Goal: Transaction & Acquisition: Purchase product/service

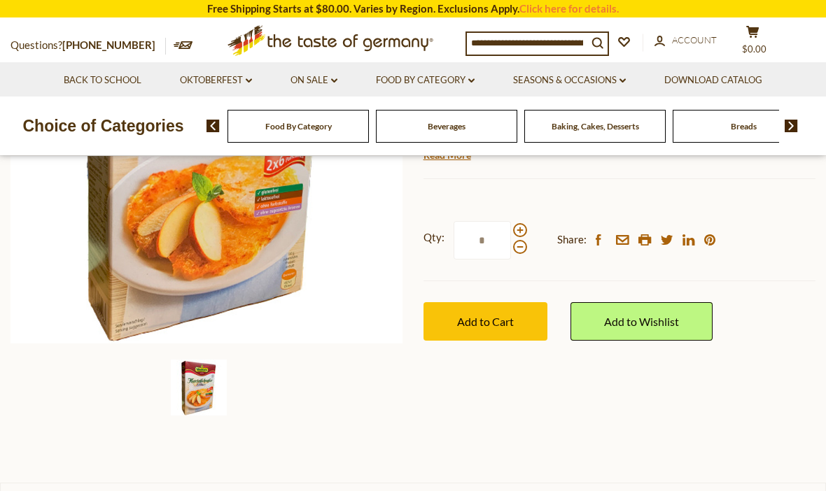
scroll to position [281, 0]
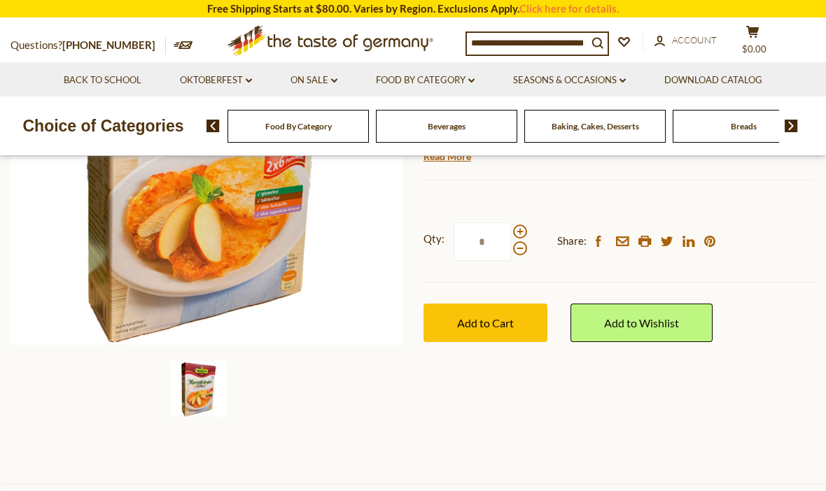
click at [463, 316] on span "Add to Cart" at bounding box center [485, 322] width 57 height 13
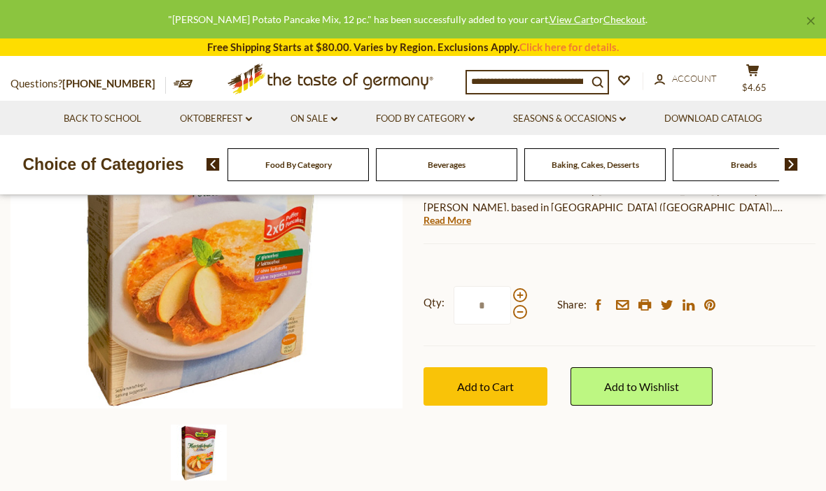
scroll to position [223, 0]
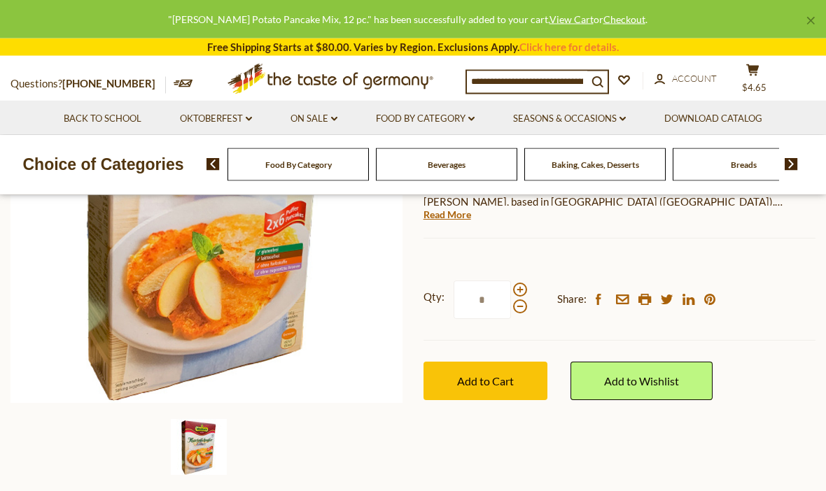
click at [513, 283] on span at bounding box center [520, 290] width 14 height 14
click at [511, 281] on input "*" at bounding box center [482, 300] width 57 height 38
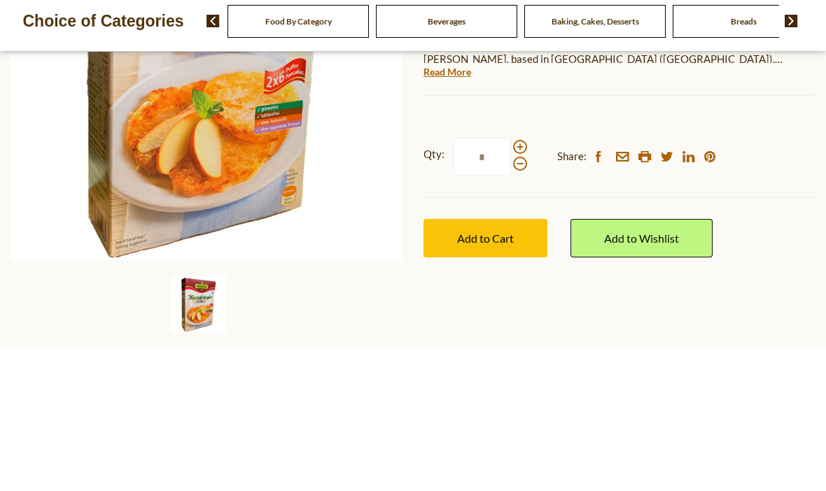
click at [524, 283] on span at bounding box center [520, 290] width 14 height 14
click at [511, 281] on input "*" at bounding box center [482, 300] width 57 height 38
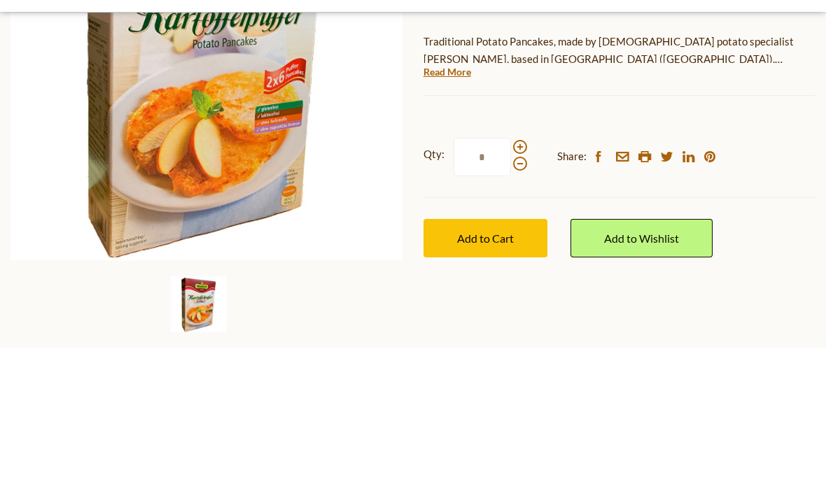
click at [518, 283] on span at bounding box center [520, 290] width 14 height 14
click at [511, 281] on input "*" at bounding box center [482, 300] width 57 height 38
click at [507, 281] on input "*" at bounding box center [482, 300] width 57 height 38
click at [520, 260] on div "Qty: * Share: facebook email printer twitter linkedin pinterest" at bounding box center [619, 300] width 392 height 81
click at [519, 283] on span at bounding box center [520, 290] width 14 height 14
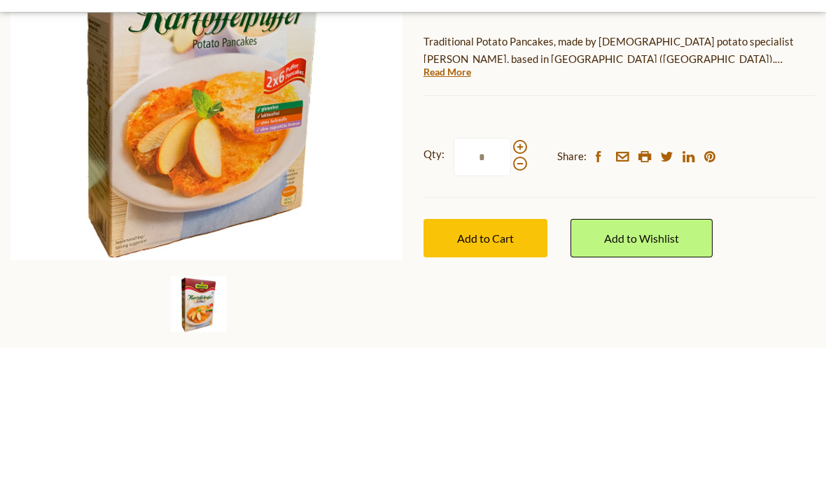
click at [511, 281] on input "*" at bounding box center [482, 300] width 57 height 38
click at [518, 283] on span at bounding box center [520, 290] width 14 height 14
click at [511, 281] on input "*" at bounding box center [482, 300] width 57 height 38
click at [519, 283] on span at bounding box center [520, 290] width 14 height 14
click at [511, 281] on input "*" at bounding box center [482, 300] width 57 height 38
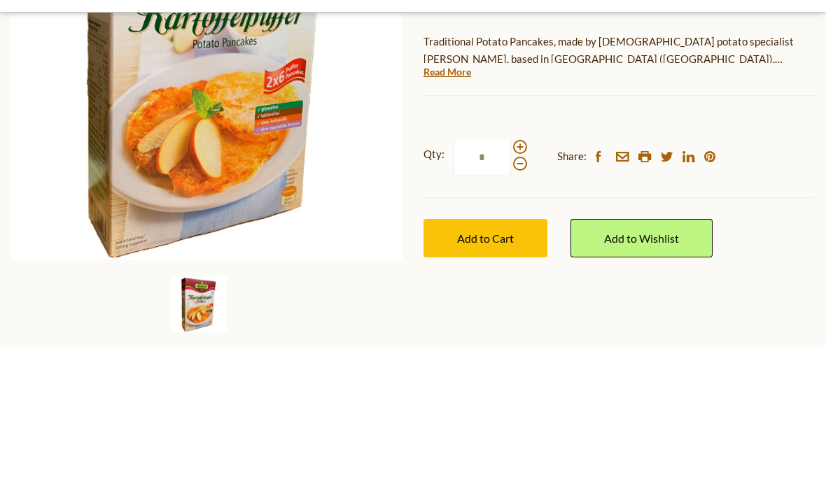
click at [507, 281] on input "*" at bounding box center [482, 300] width 57 height 38
click at [513, 283] on span at bounding box center [520, 290] width 14 height 14
click at [511, 281] on input "*" at bounding box center [482, 300] width 57 height 38
click at [515, 283] on span at bounding box center [520, 290] width 14 height 14
click at [511, 281] on input "**" at bounding box center [482, 300] width 57 height 38
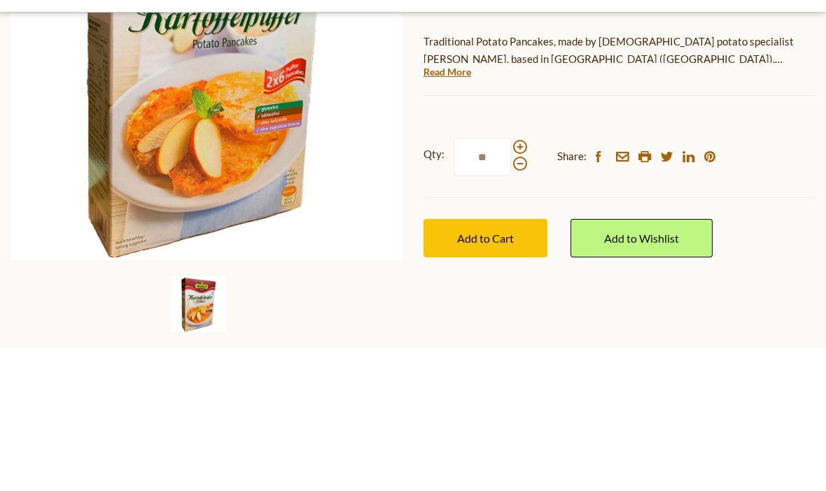
click at [519, 300] on span at bounding box center [520, 307] width 14 height 14
click at [511, 281] on input "**" at bounding box center [482, 300] width 57 height 38
type input "*"
click at [472, 375] on span "Add to Cart" at bounding box center [485, 381] width 57 height 13
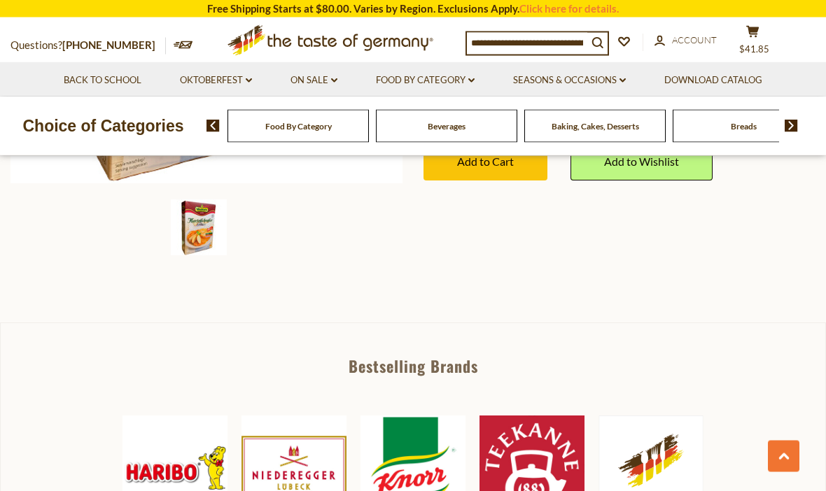
scroll to position [0, 0]
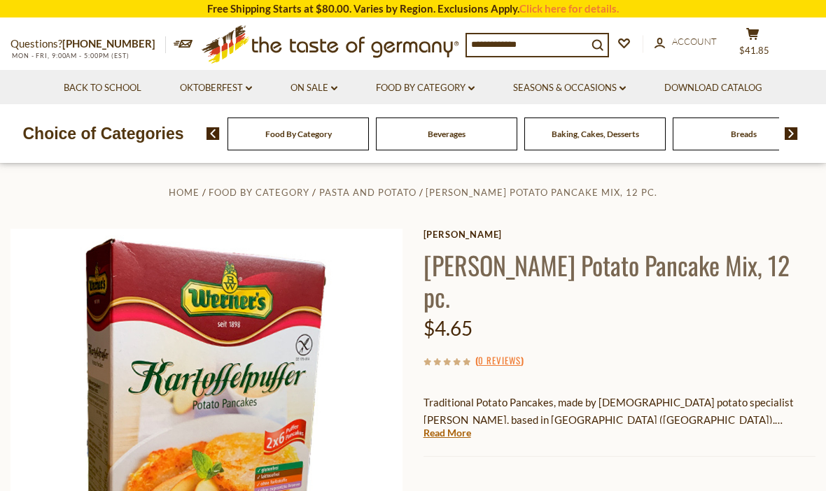
click at [794, 127] on img at bounding box center [791, 133] width 13 height 13
